Goal: Information Seeking & Learning: Learn about a topic

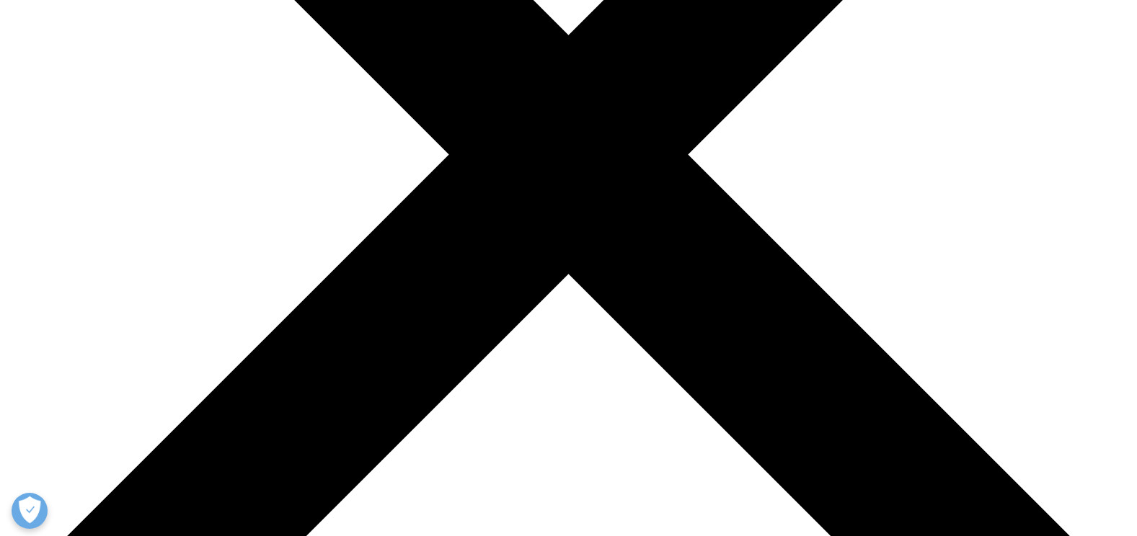
scroll to position [428, 0]
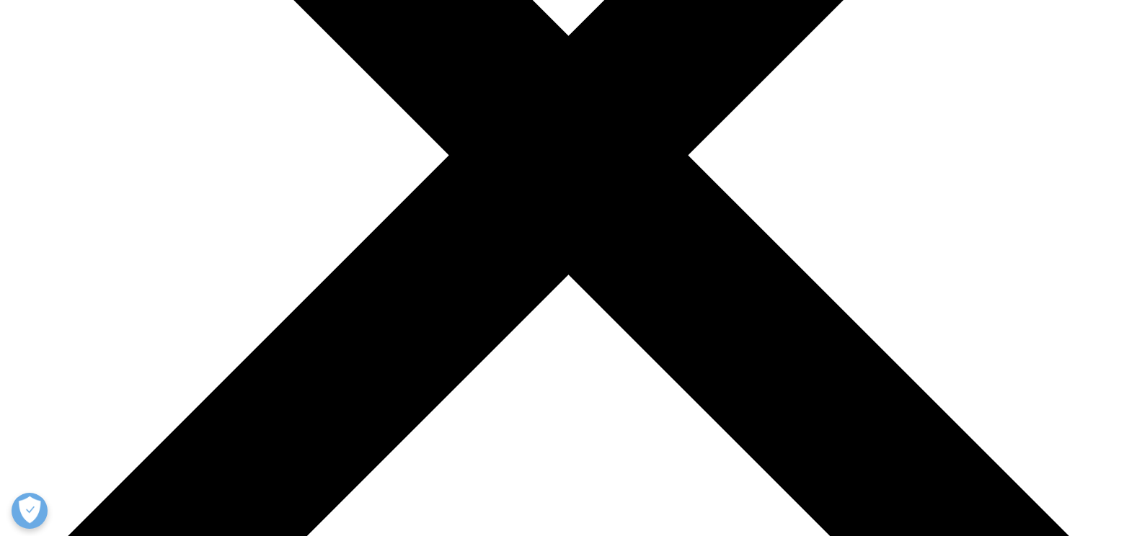
drag, startPoint x: 304, startPoint y: 220, endPoint x: 578, endPoint y: 224, distance: 274.7
drag, startPoint x: 578, startPoint y: 224, endPoint x: 400, endPoint y: 242, distance: 178.9
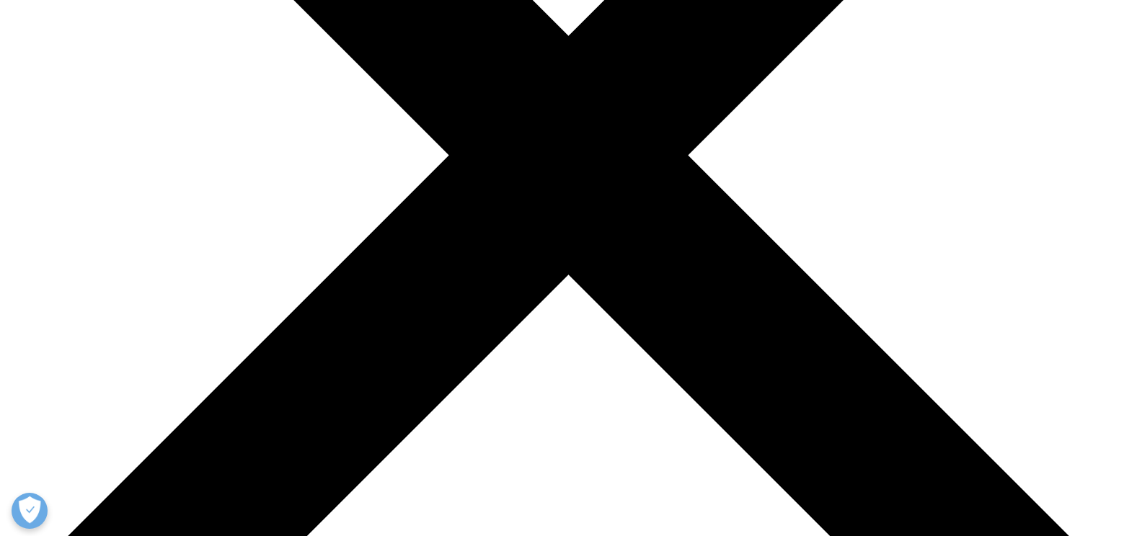
drag, startPoint x: 292, startPoint y: 217, endPoint x: 409, endPoint y: 234, distance: 118.1
drag, startPoint x: 409, startPoint y: 234, endPoint x: 768, endPoint y: 296, distance: 364.2
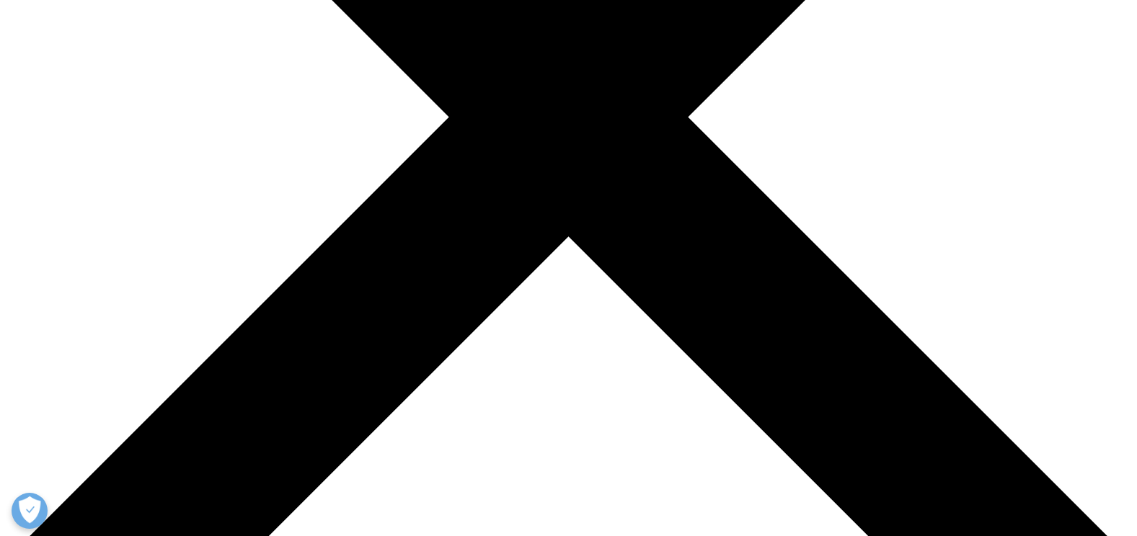
drag, startPoint x: 391, startPoint y: 309, endPoint x: 543, endPoint y: 340, distance: 154.5
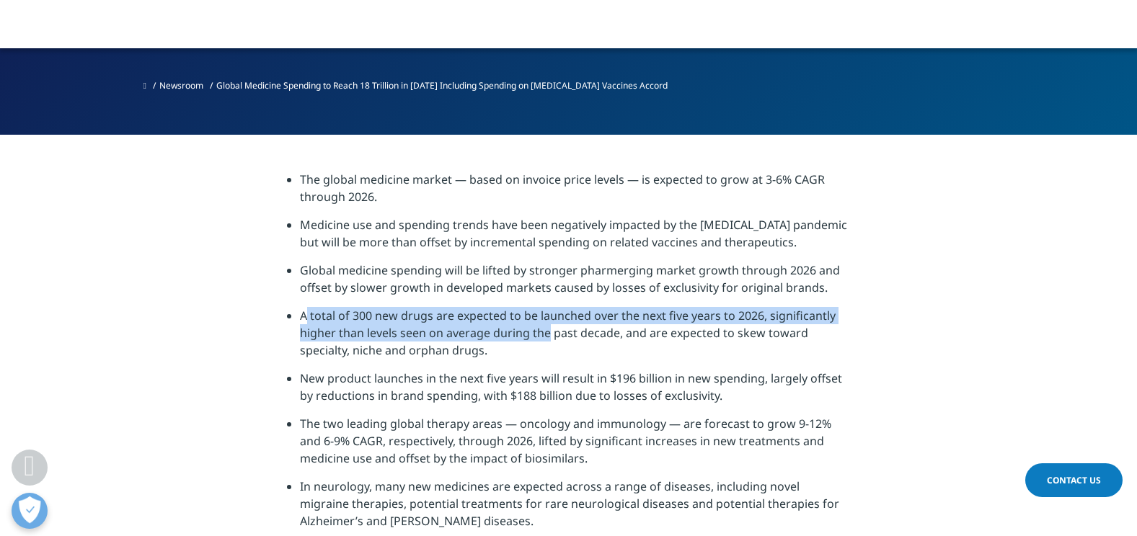
click at [543, 340] on li "A total of 300 new drugs are expected to be launched over the next five years t…" at bounding box center [575, 338] width 550 height 63
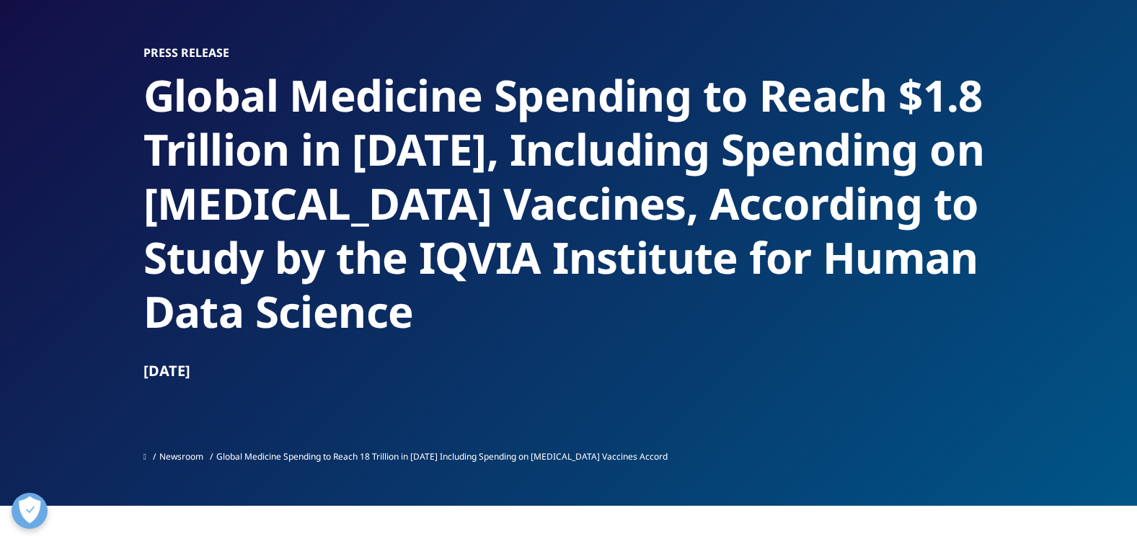
scroll to position [92, 0]
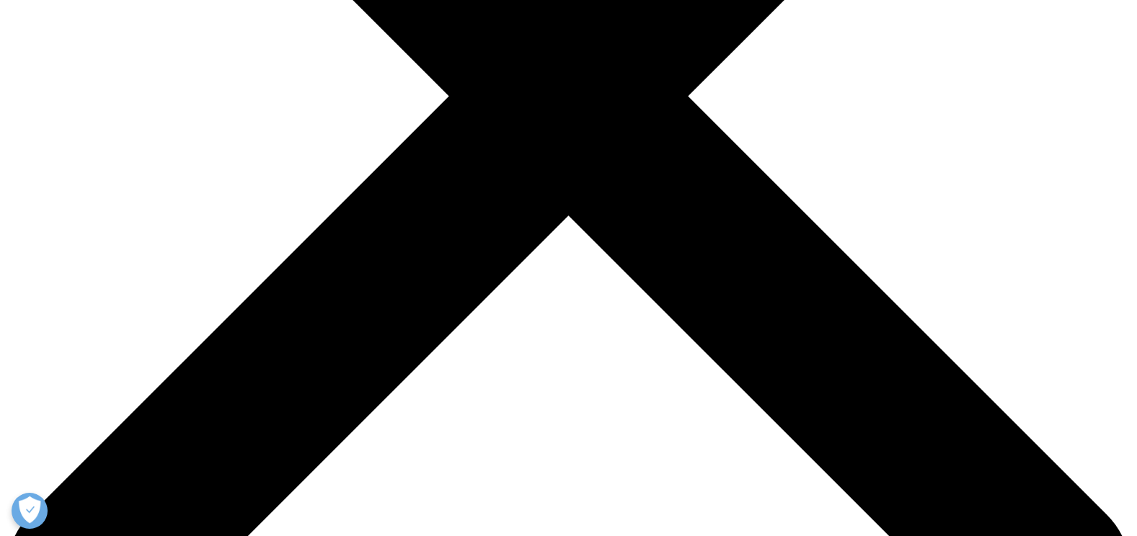
scroll to position [606, 0]
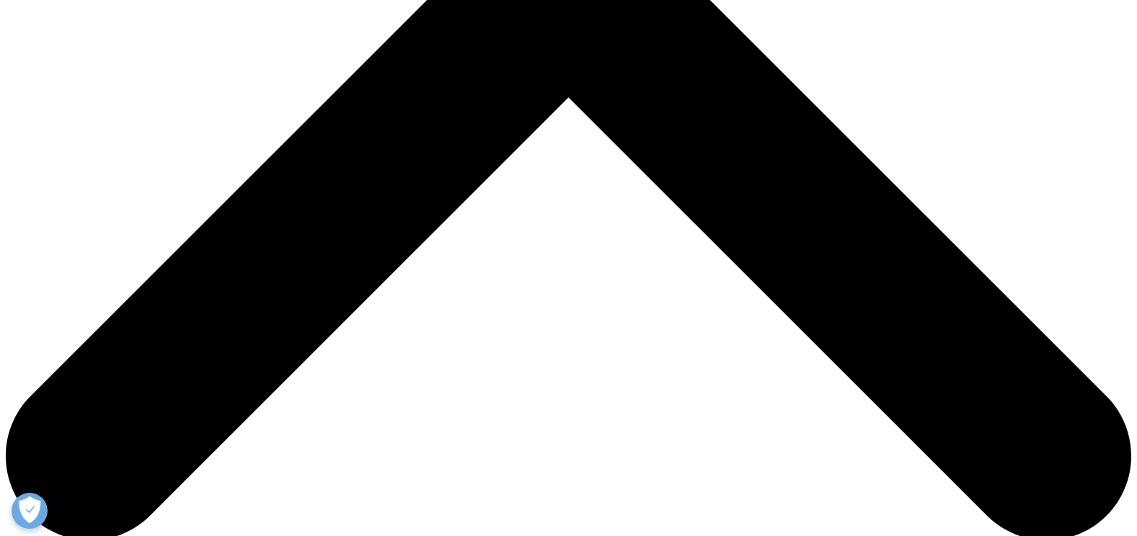
drag, startPoint x: 275, startPoint y: 255, endPoint x: 497, endPoint y: 349, distance: 241.7
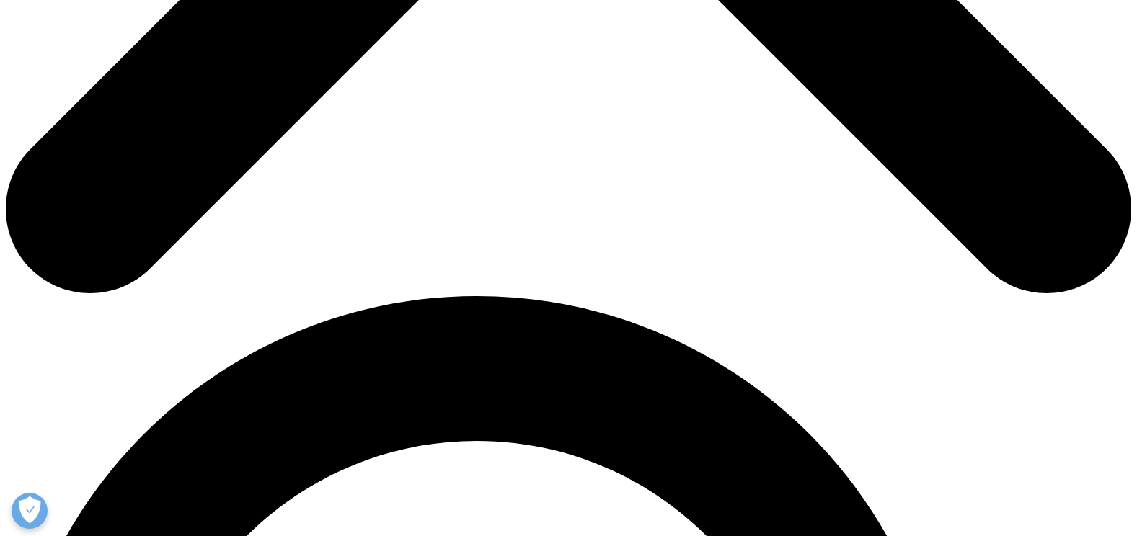
scroll to position [854, 0]
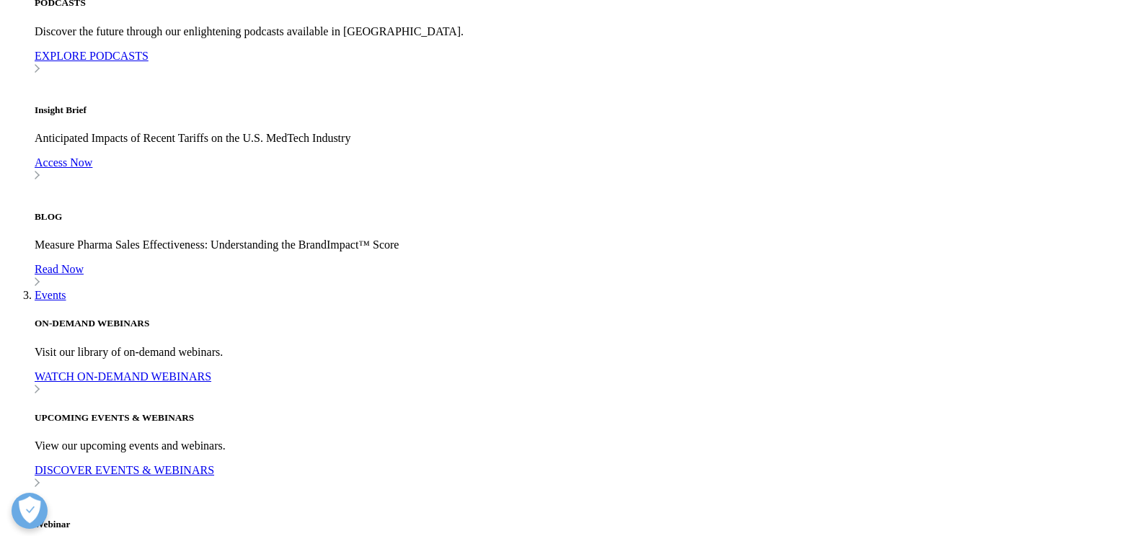
scroll to position [1507, 0]
